Goal: Find contact information: Find contact information

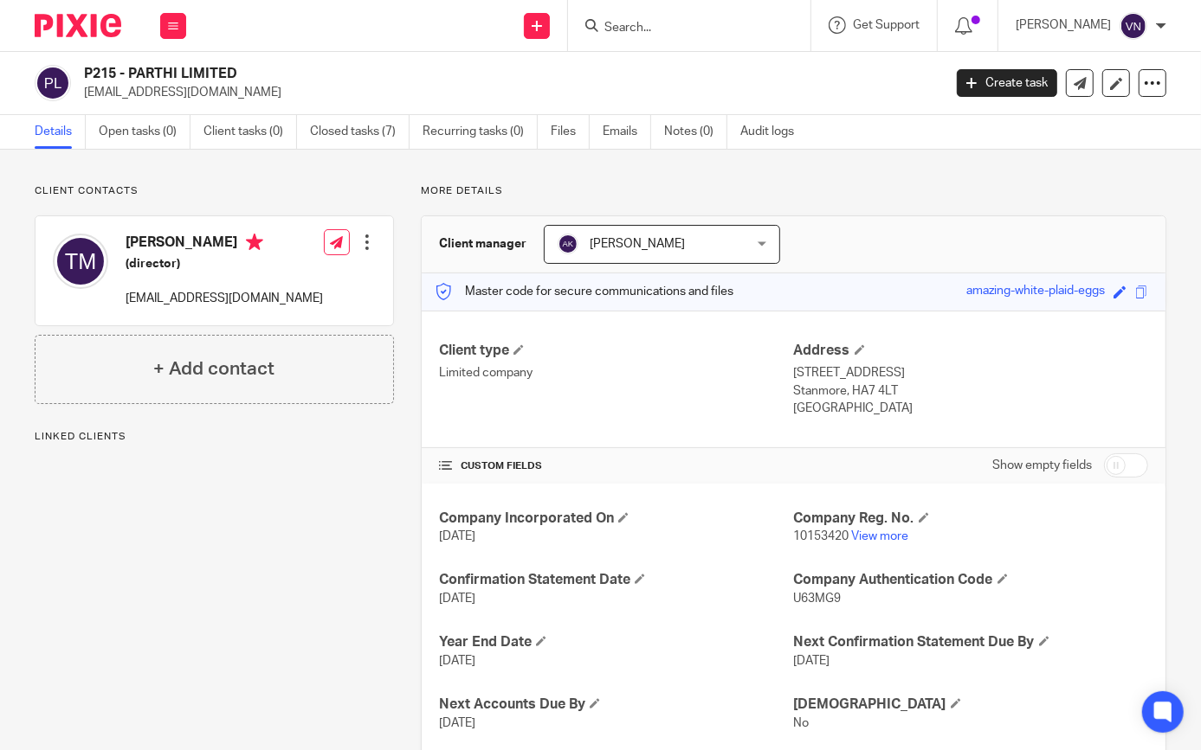
click at [692, 25] on input "Search" at bounding box center [680, 29] width 156 height 16
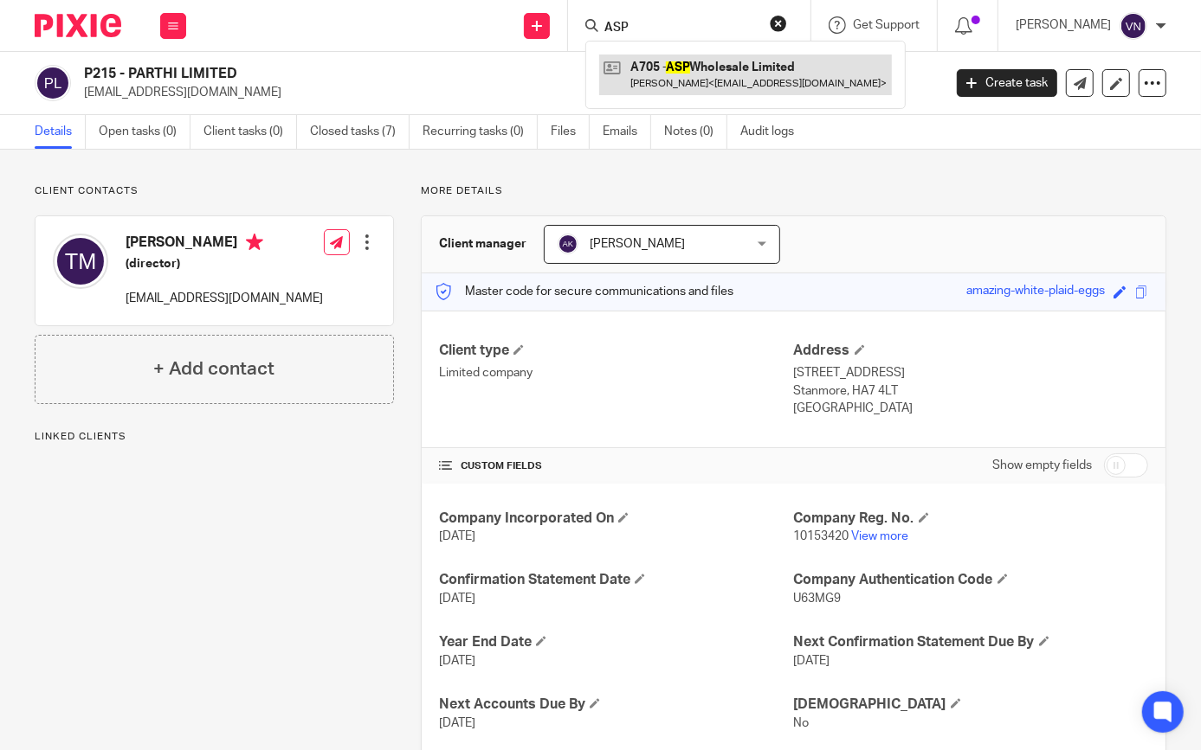
type input "ASP"
click at [776, 70] on link at bounding box center [745, 75] width 293 height 40
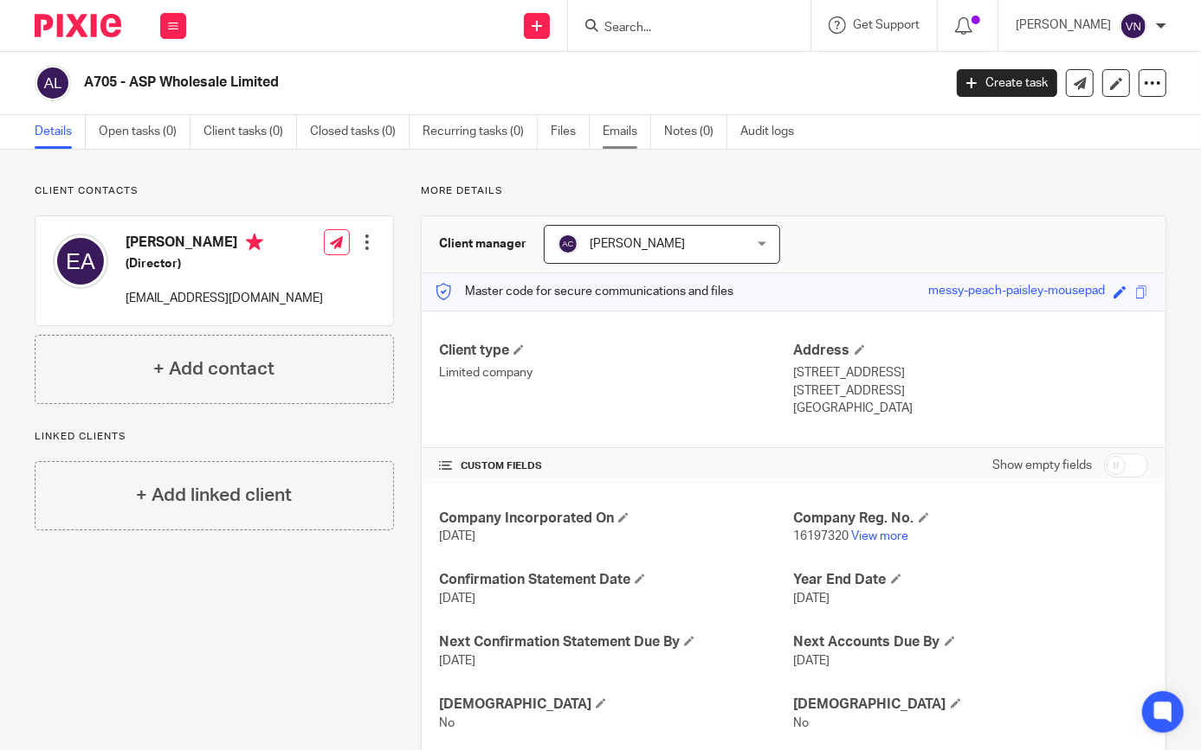
click at [617, 132] on link "Emails" at bounding box center [626, 132] width 48 height 34
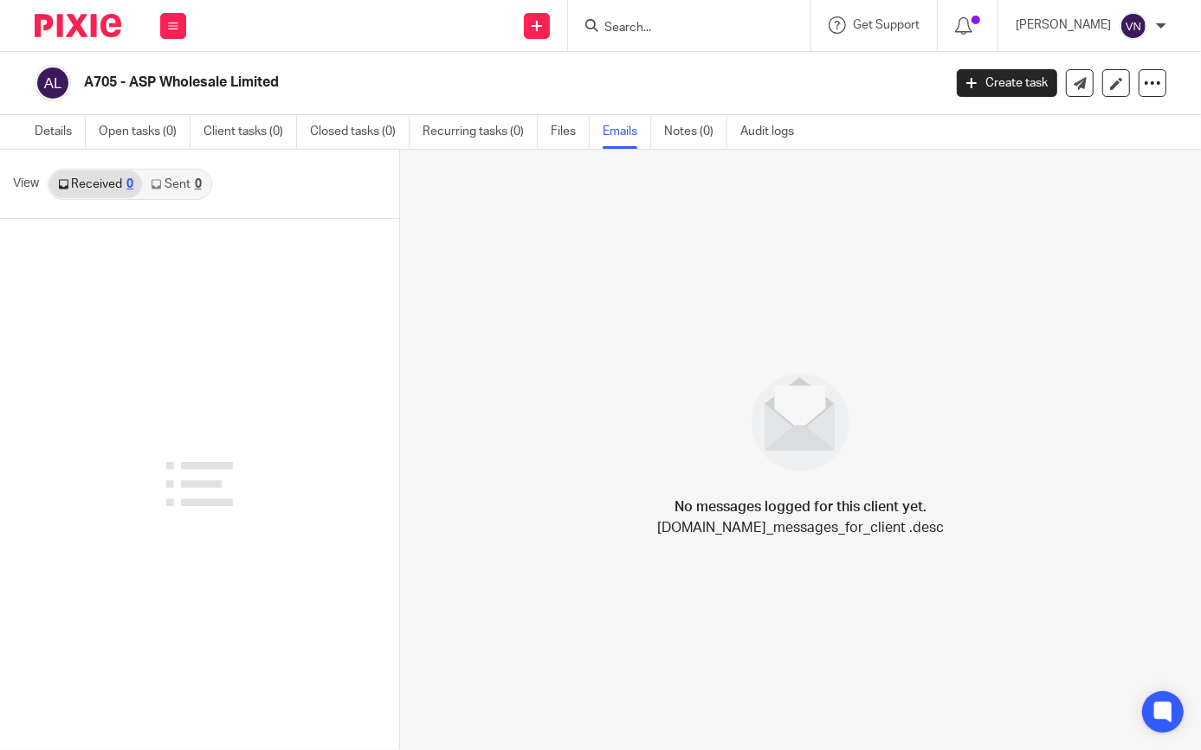
click at [184, 186] on link "Sent 0" at bounding box center [176, 185] width 68 height 28
click at [86, 184] on link "Received 0" at bounding box center [95, 185] width 93 height 28
click at [51, 130] on link "Details" at bounding box center [60, 132] width 51 height 34
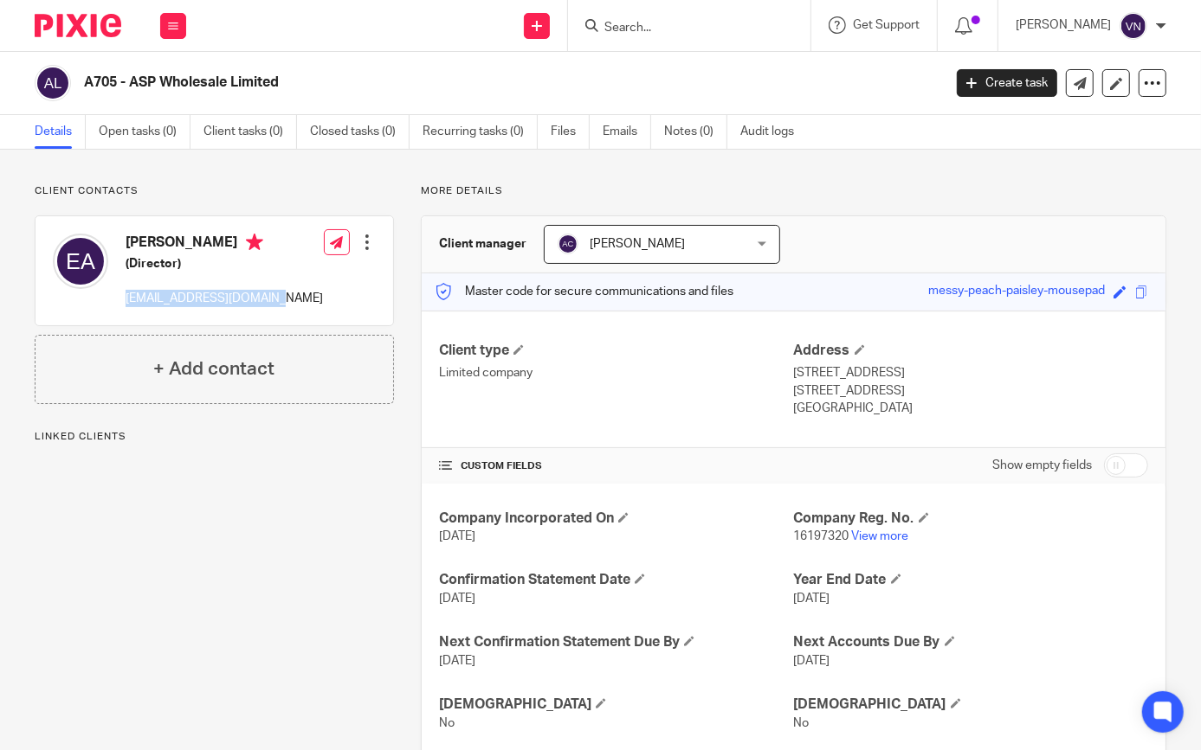
drag, startPoint x: 264, startPoint y: 296, endPoint x: 120, endPoint y: 293, distance: 143.7
click at [120, 293] on div "Ekhash Singh Atwal (Director) kashatwal@hotmail.co.uk" at bounding box center [188, 271] width 270 height 92
copy p "[EMAIL_ADDRESS][DOMAIN_NAME]"
